Goal: Information Seeking & Learning: Learn about a topic

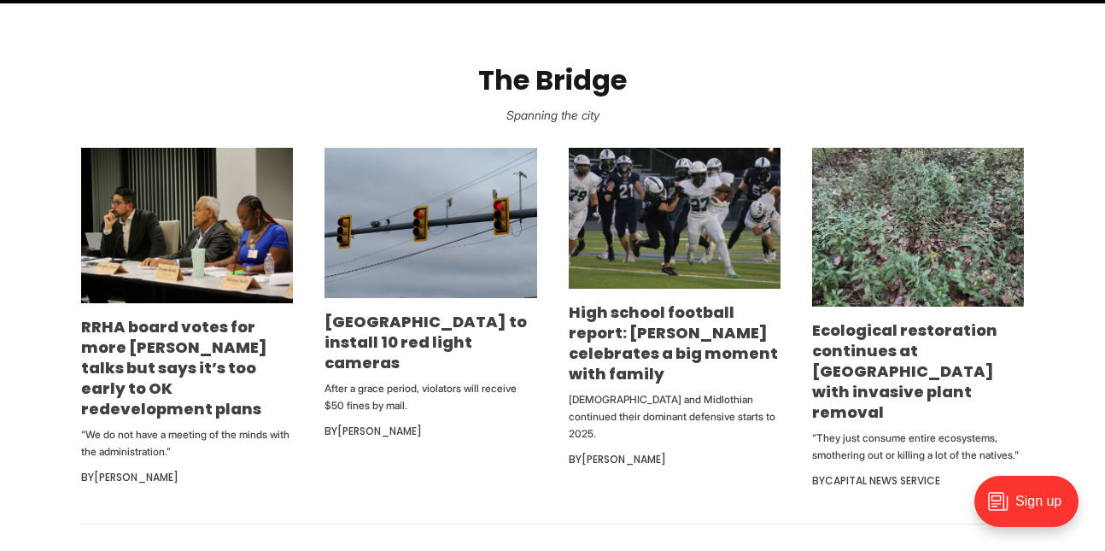
scroll to position [939, 0]
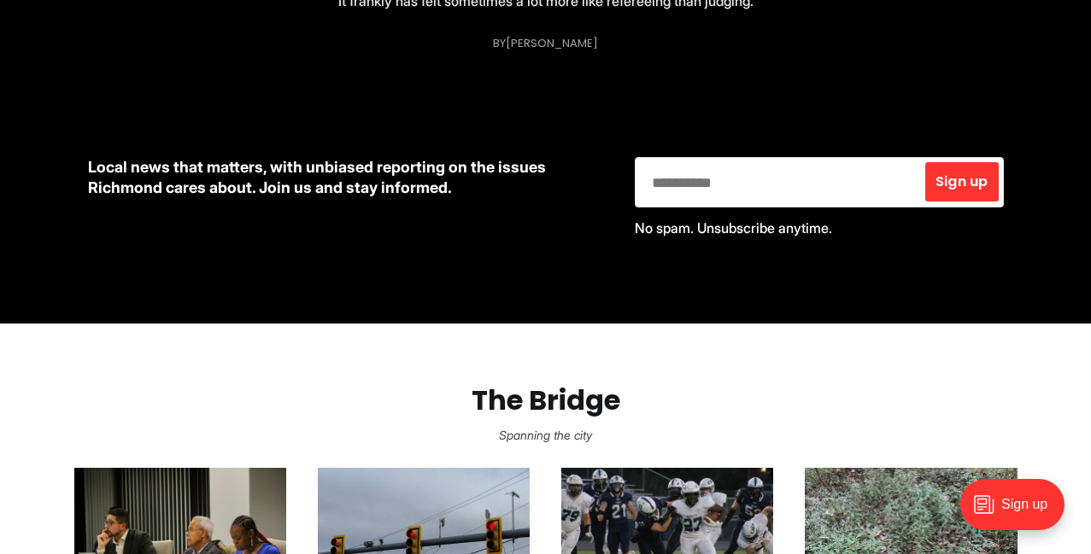
scroll to position [519, 0]
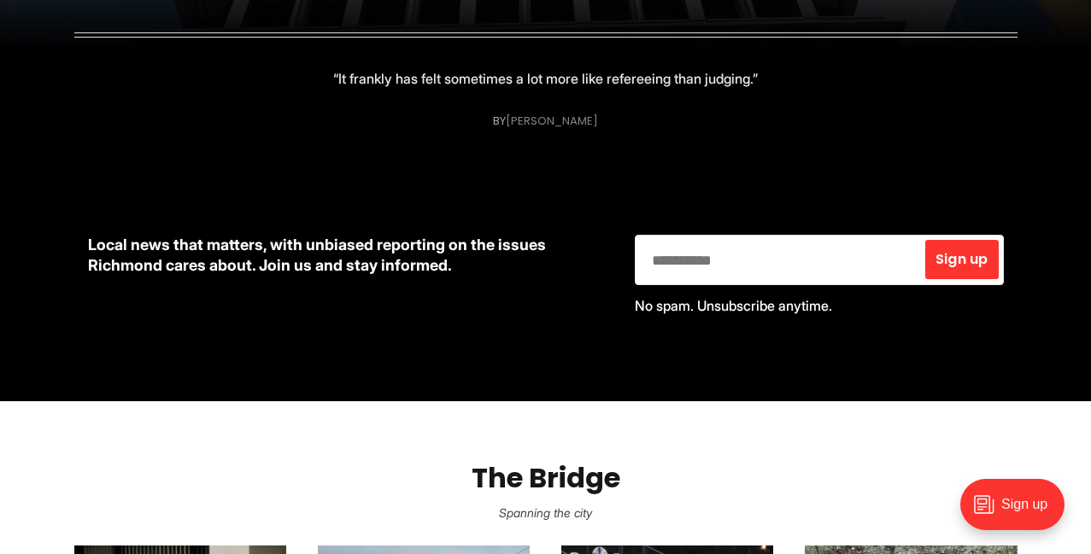
click at [518, 125] on link "[PERSON_NAME]" at bounding box center [552, 121] width 92 height 16
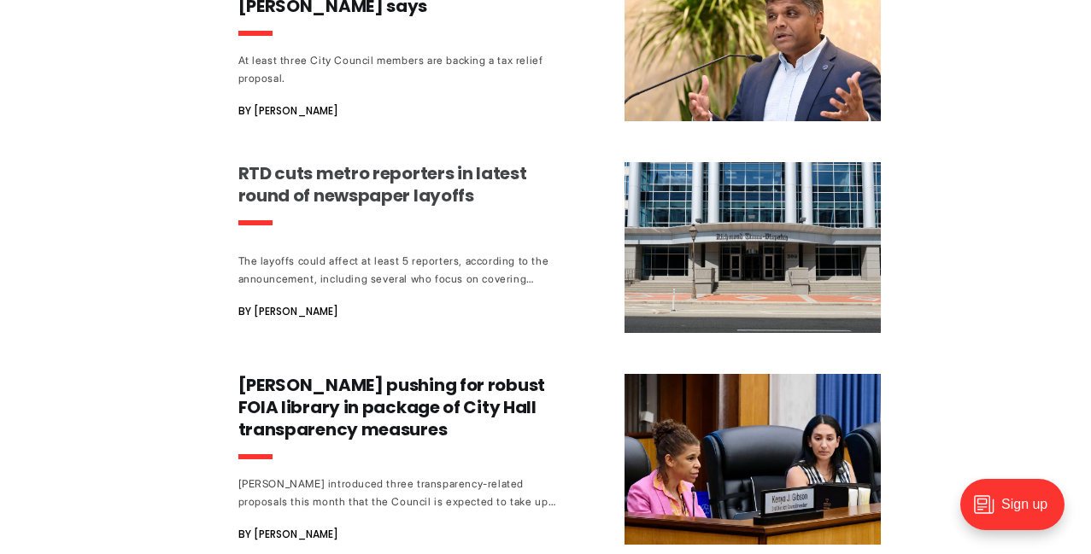
scroll to position [1147, 0]
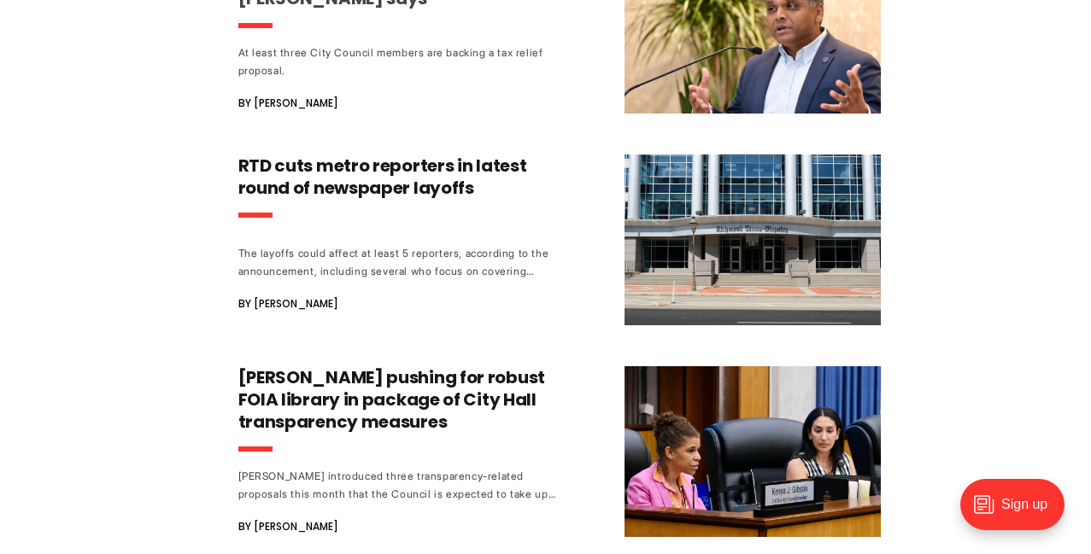
click at [424, 44] on div "At least three City Council members are backing a tax relief proposal." at bounding box center [397, 62] width 318 height 36
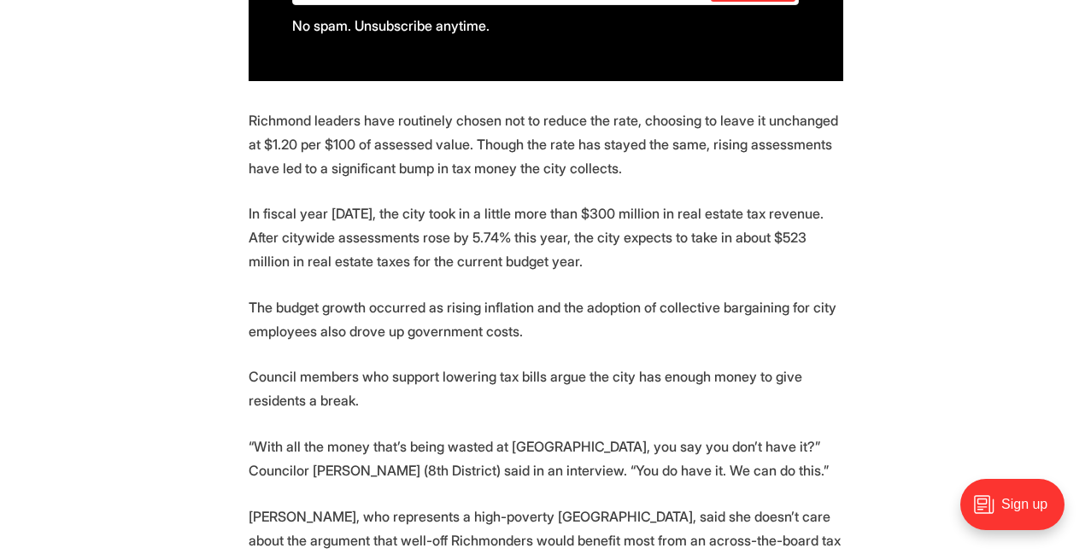
scroll to position [1631, 0]
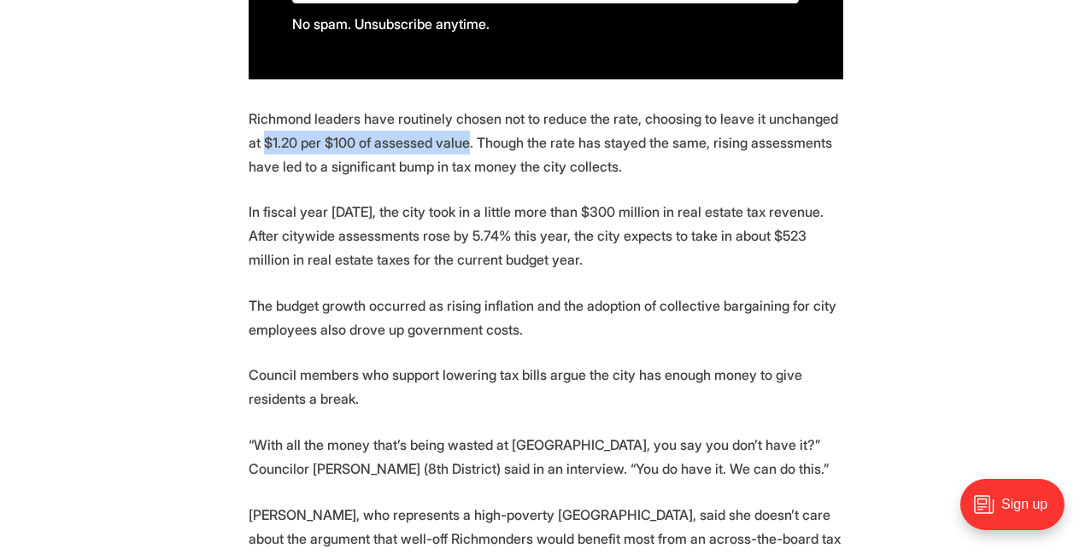
drag, startPoint x: 249, startPoint y: 140, endPoint x: 451, endPoint y: 141, distance: 201.6
click at [451, 141] on p "Richmond leaders have routinely chosen not to reduce the rate, choosing to leav…" at bounding box center [546, 143] width 595 height 72
copy p "$1.20 per $100 of assessed value"
click at [386, 167] on p "Richmond leaders have routinely chosen not to reduce the rate, choosing to leav…" at bounding box center [546, 143] width 595 height 72
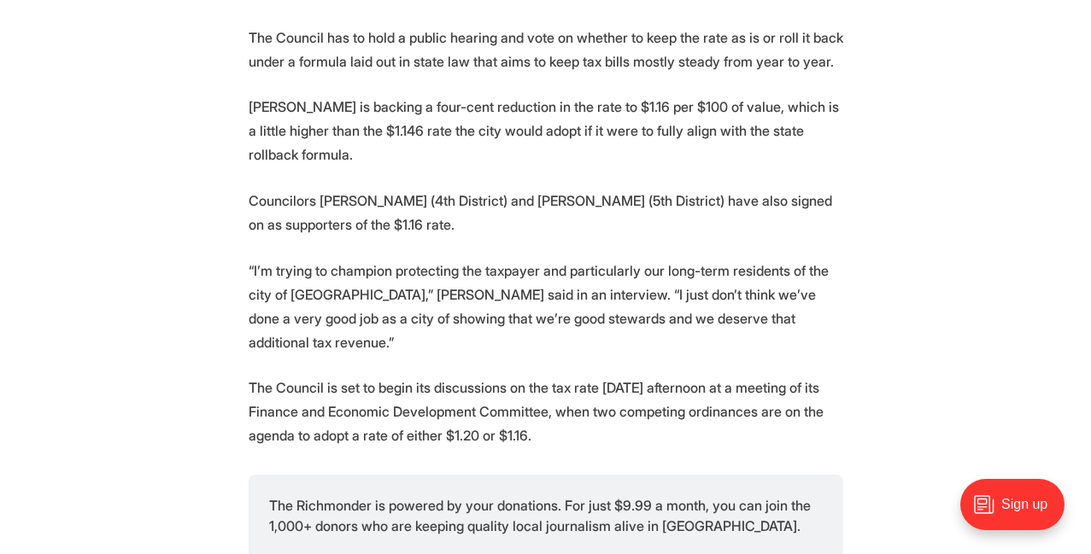
scroll to position [2363, 0]
